Goal: Task Accomplishment & Management: Use online tool/utility

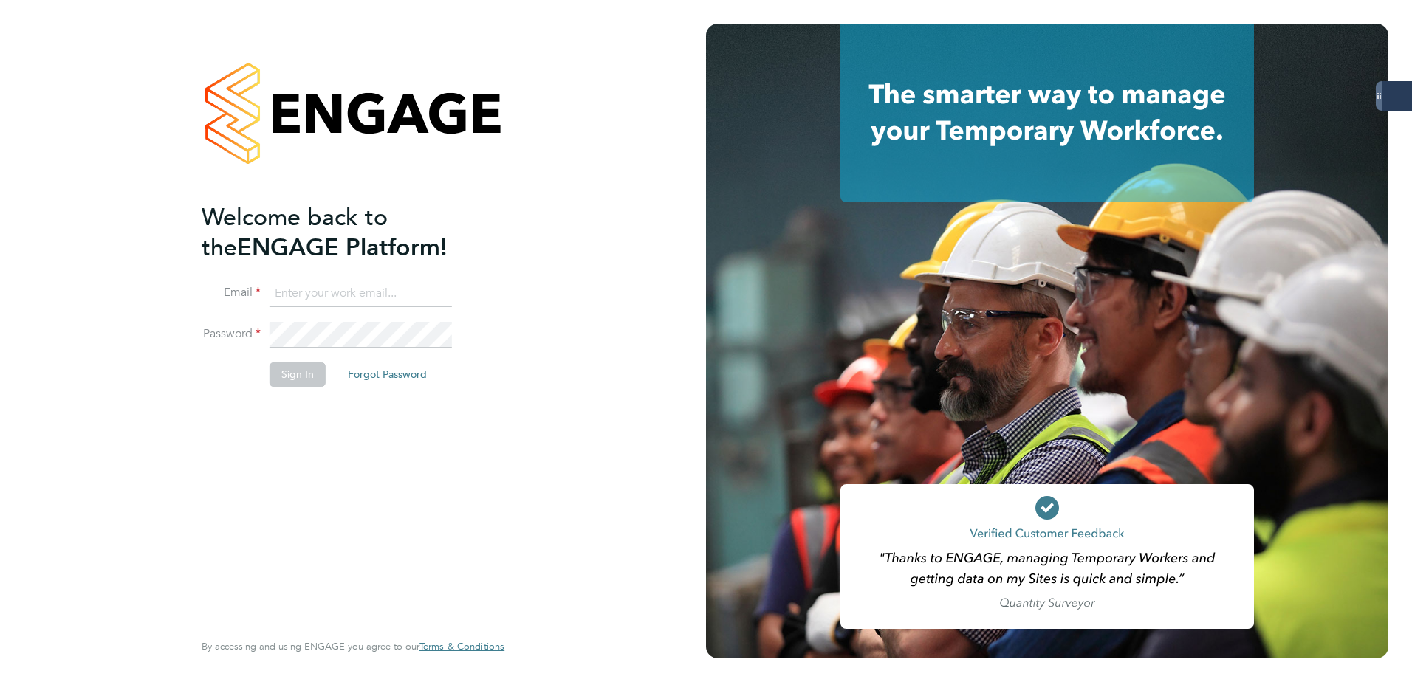
type input "[PERSON_NAME][EMAIL_ADDRESS][DOMAIN_NAME]"
click at [309, 376] on button "Sign In" at bounding box center [298, 375] width 56 height 24
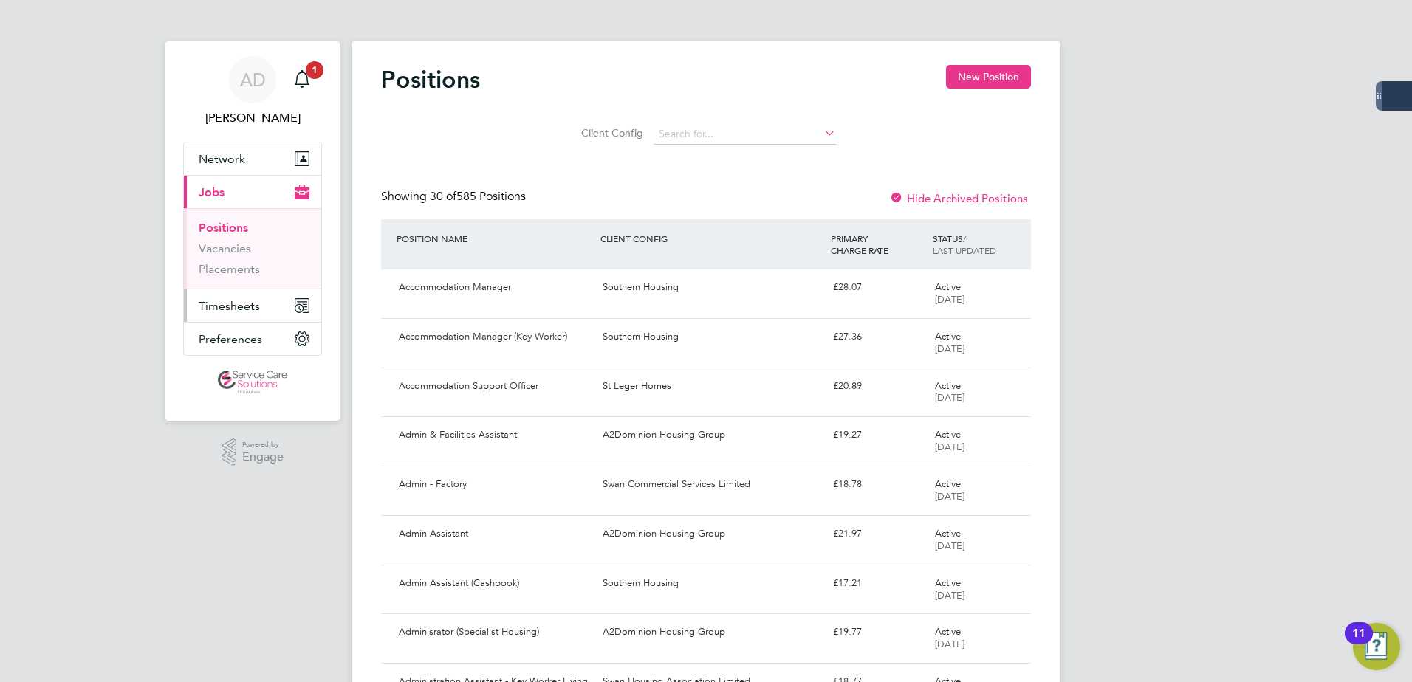
click at [231, 307] on span "Timesheets" at bounding box center [229, 306] width 61 height 14
click at [242, 305] on span "Timesheets" at bounding box center [229, 306] width 61 height 14
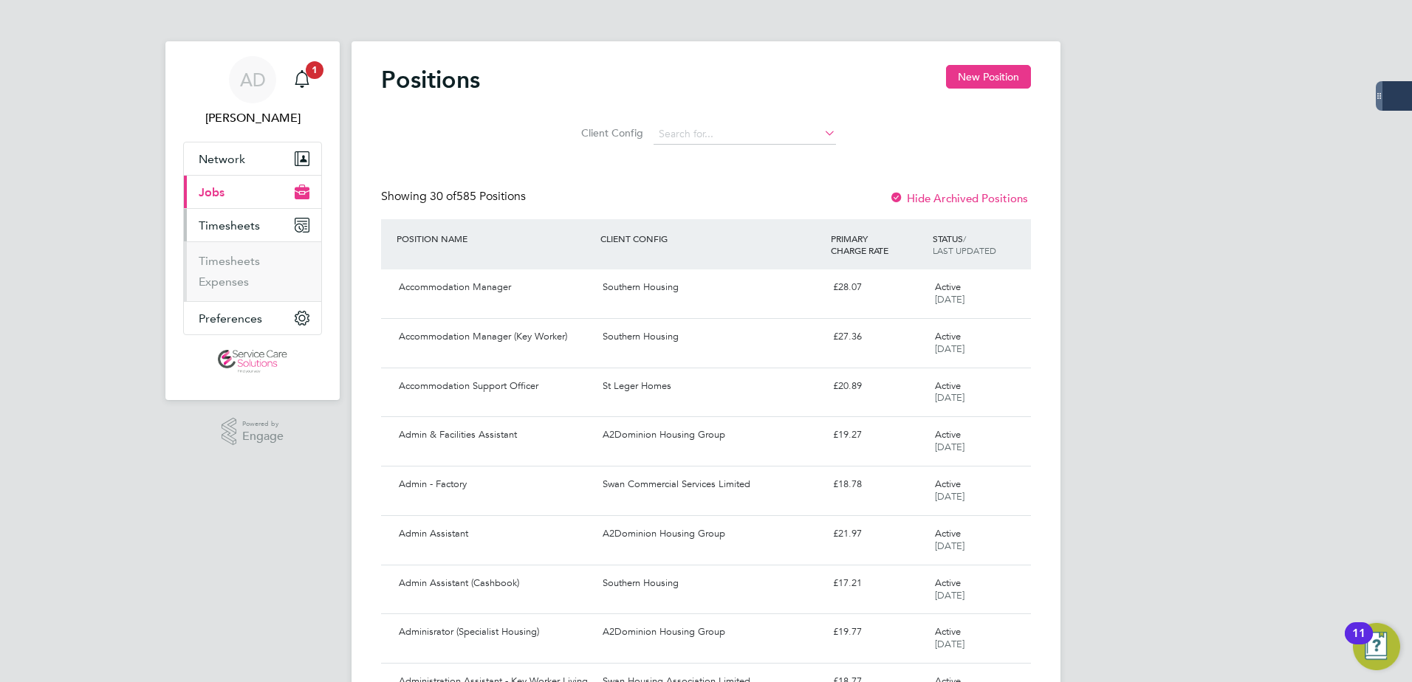
click at [224, 270] on li "Timesheets" at bounding box center [254, 264] width 111 height 21
drag, startPoint x: 228, startPoint y: 263, endPoint x: 242, endPoint y: 270, distance: 15.9
click at [229, 263] on link "Timesheets" at bounding box center [229, 261] width 61 height 14
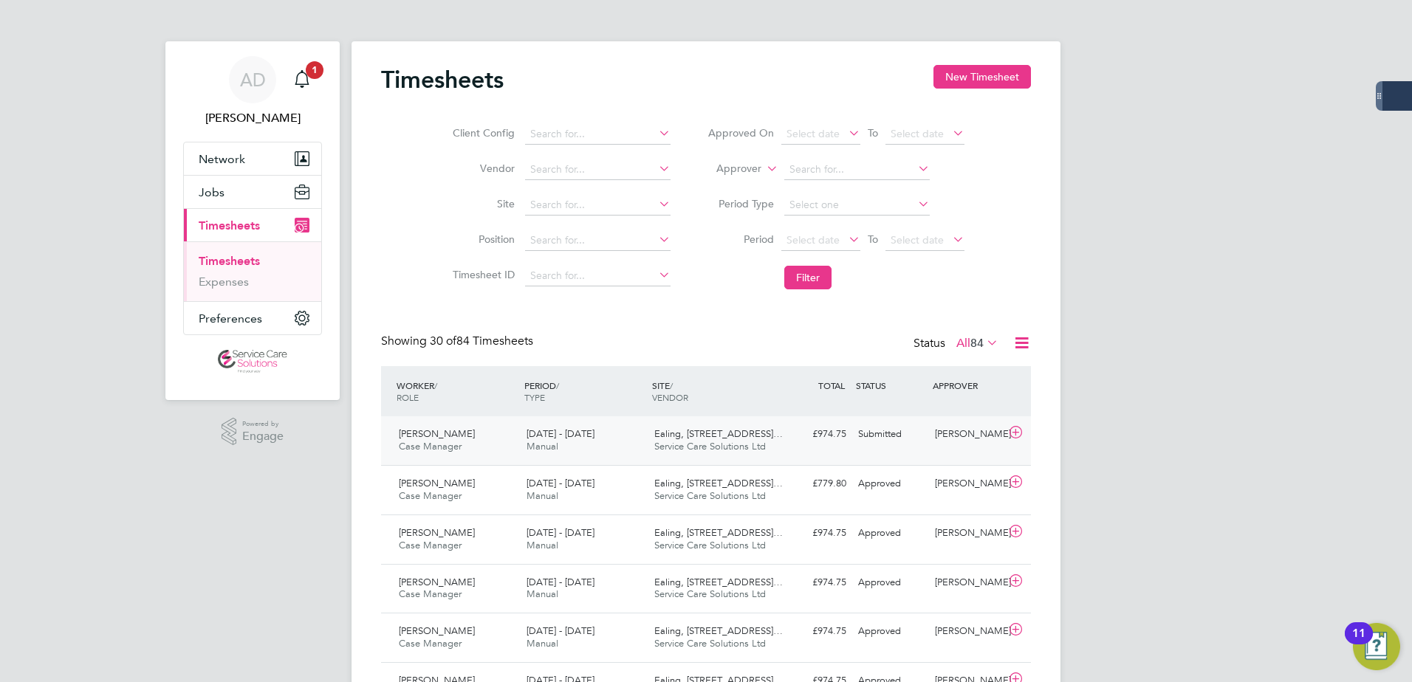
click at [748, 453] on div "Ealing, [STREET_ADDRESS]… Service Care Solutions Ltd" at bounding box center [712, 440] width 128 height 37
